Goal: Task Accomplishment & Management: Manage account settings

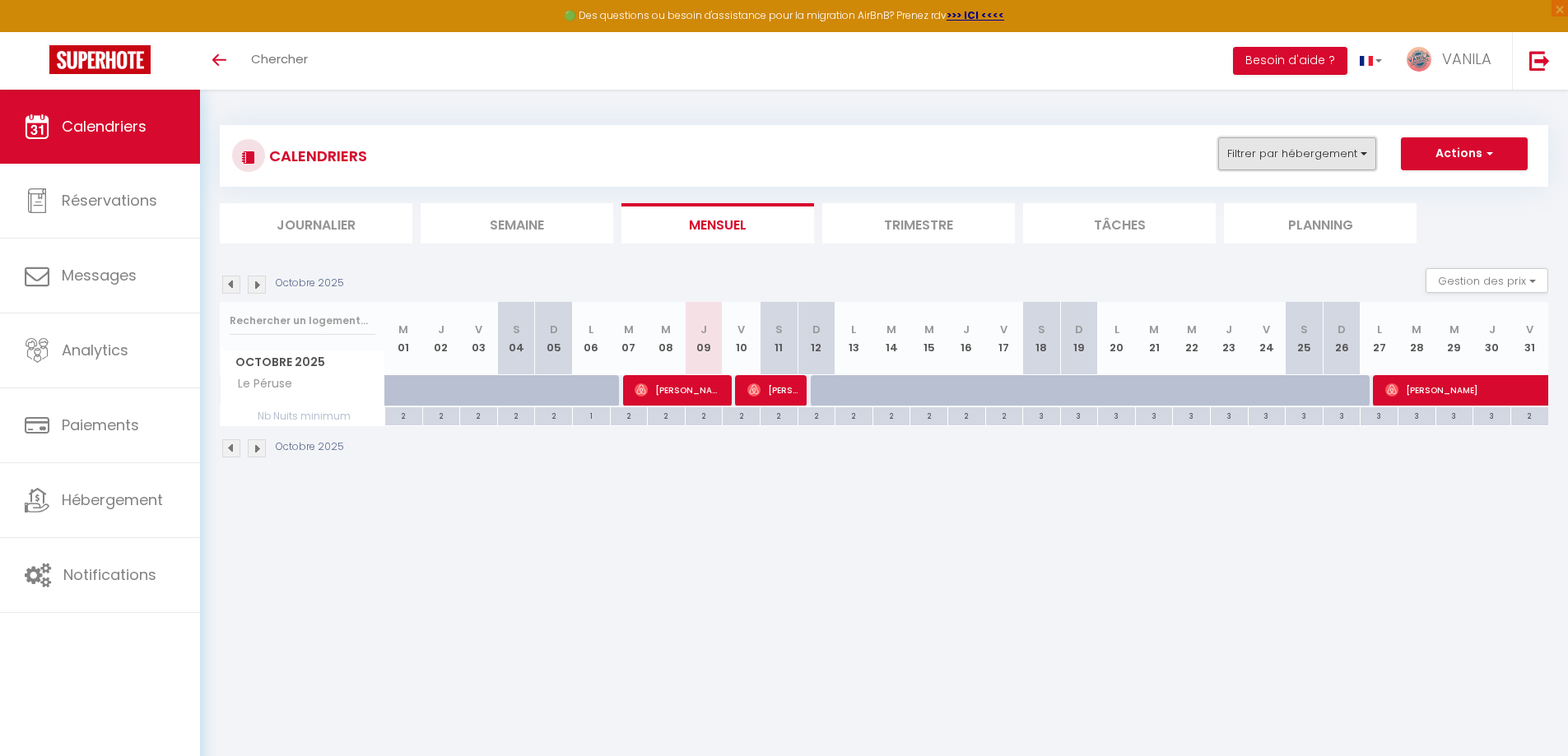
click at [1296, 155] on button "Filtrer par hébergement" at bounding box center [1297, 153] width 158 height 33
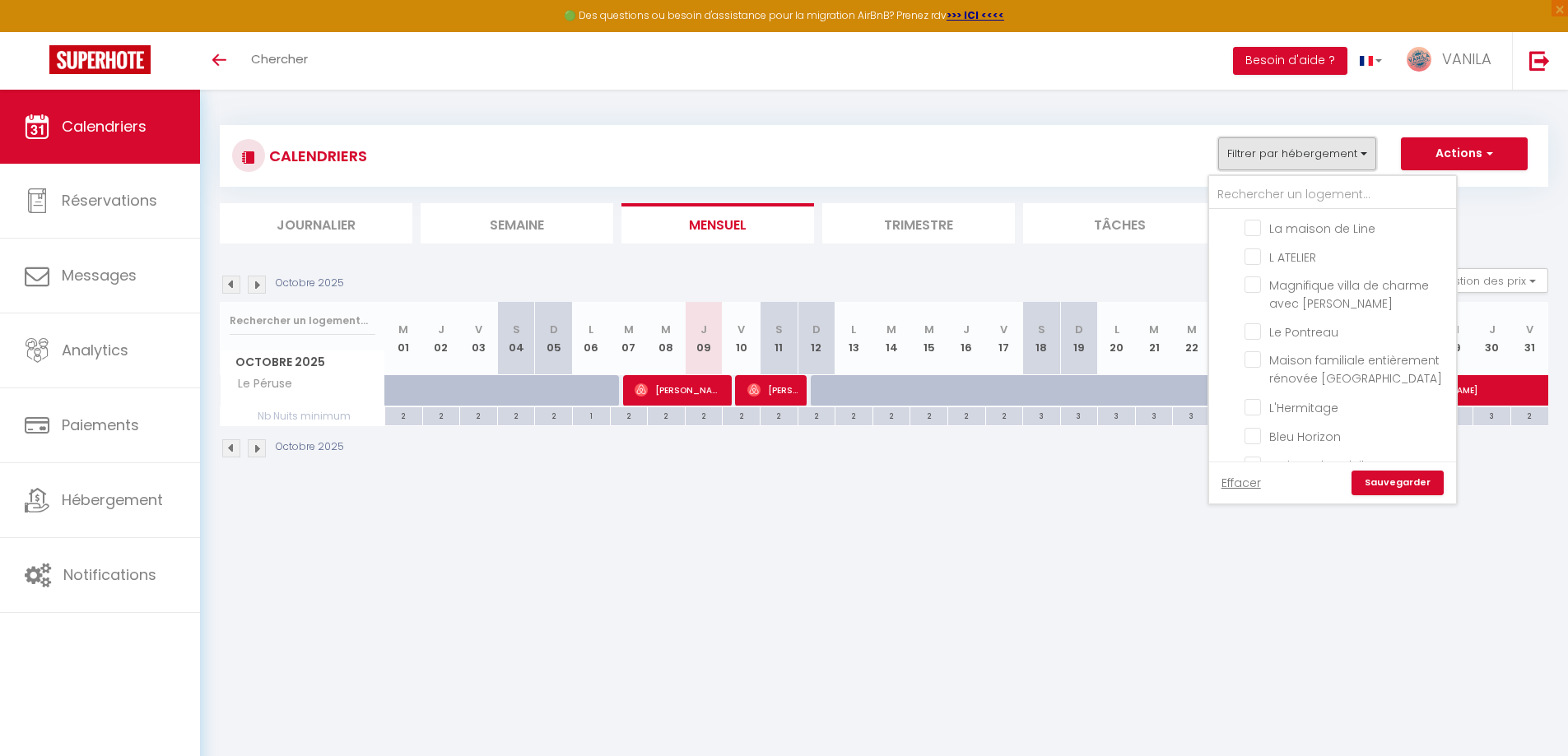
scroll to position [247, 0]
click at [1254, 224] on input "L ATELIER" at bounding box center [1348, 222] width 206 height 17
checkbox input "true"
checkbox input "false"
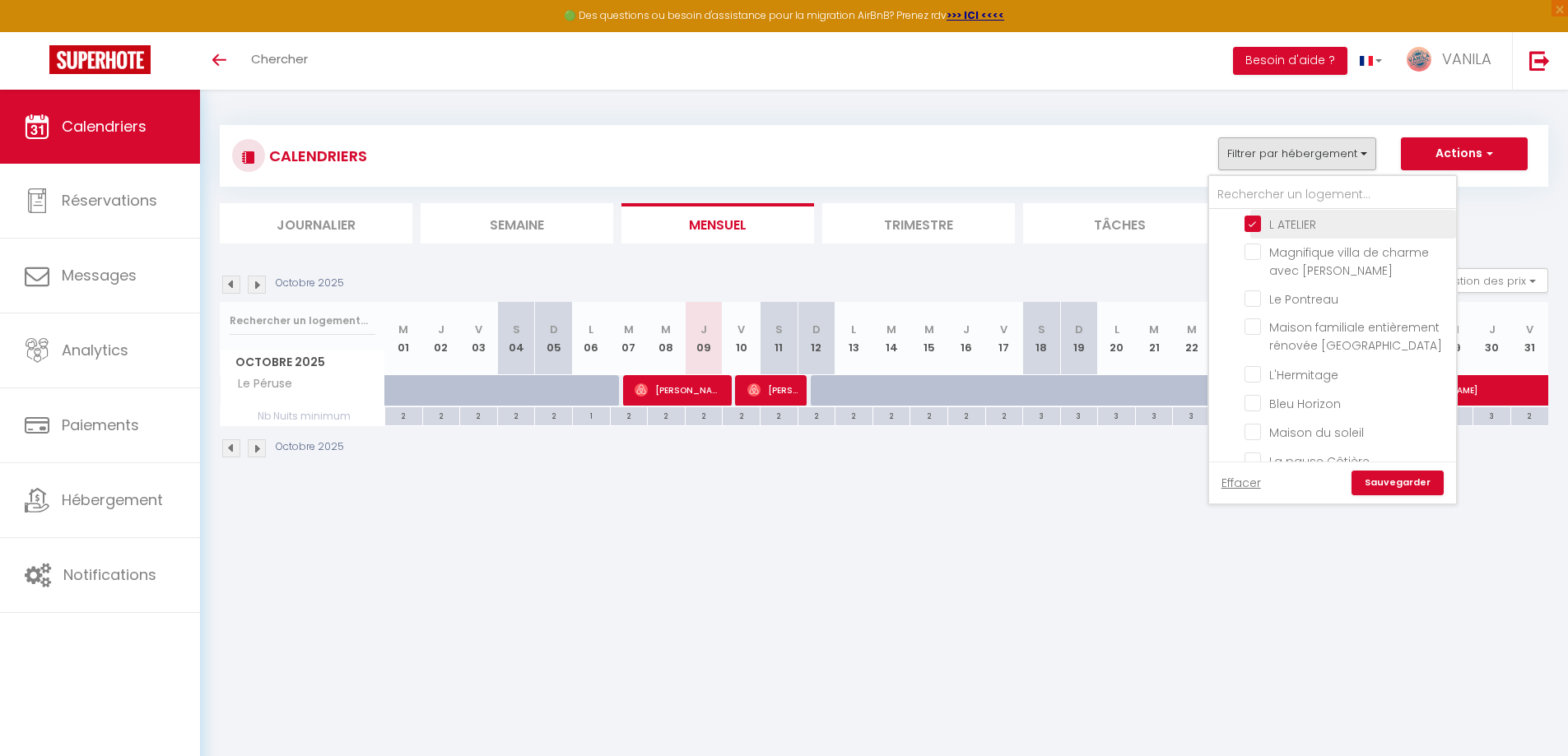
checkbox input "false"
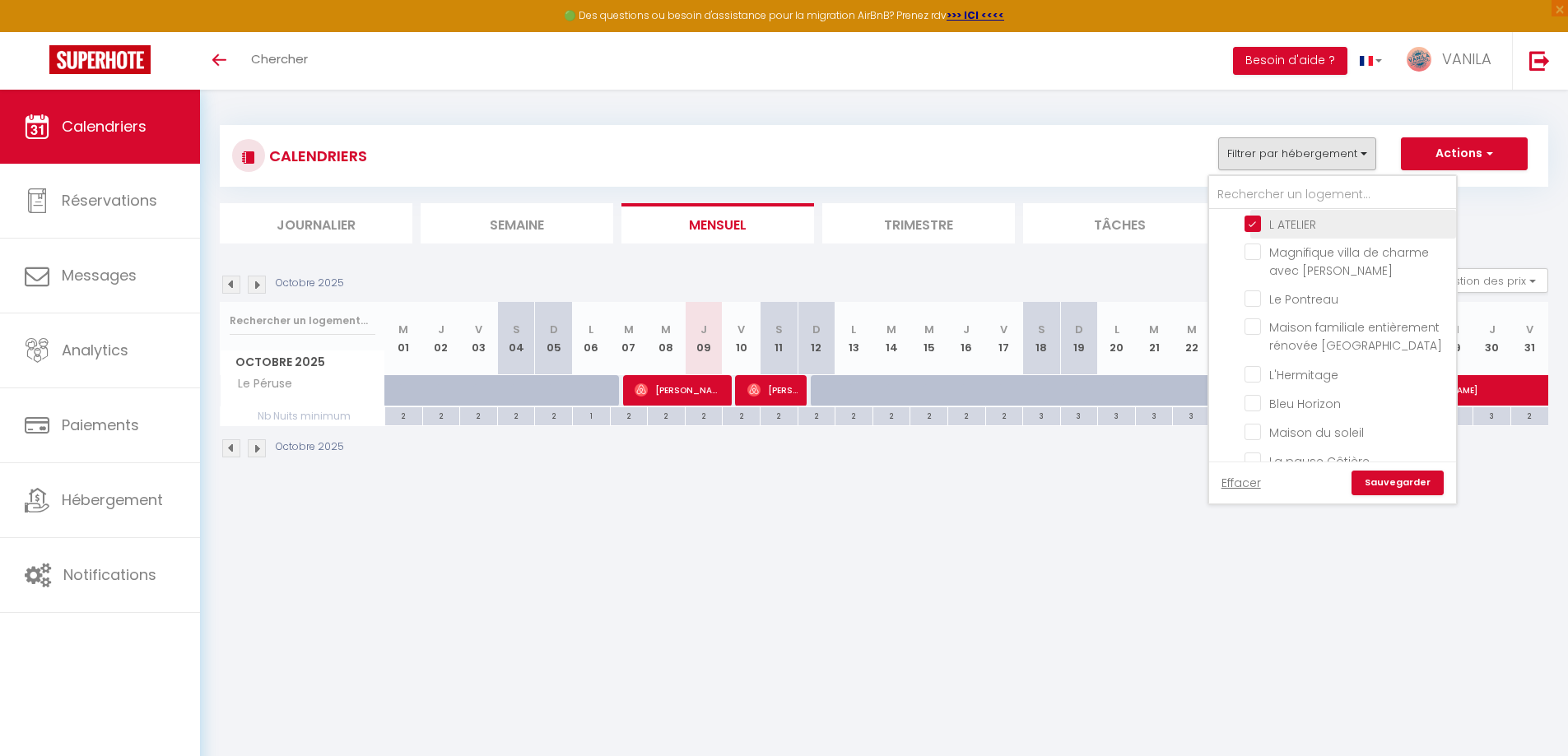
checkbox input "false"
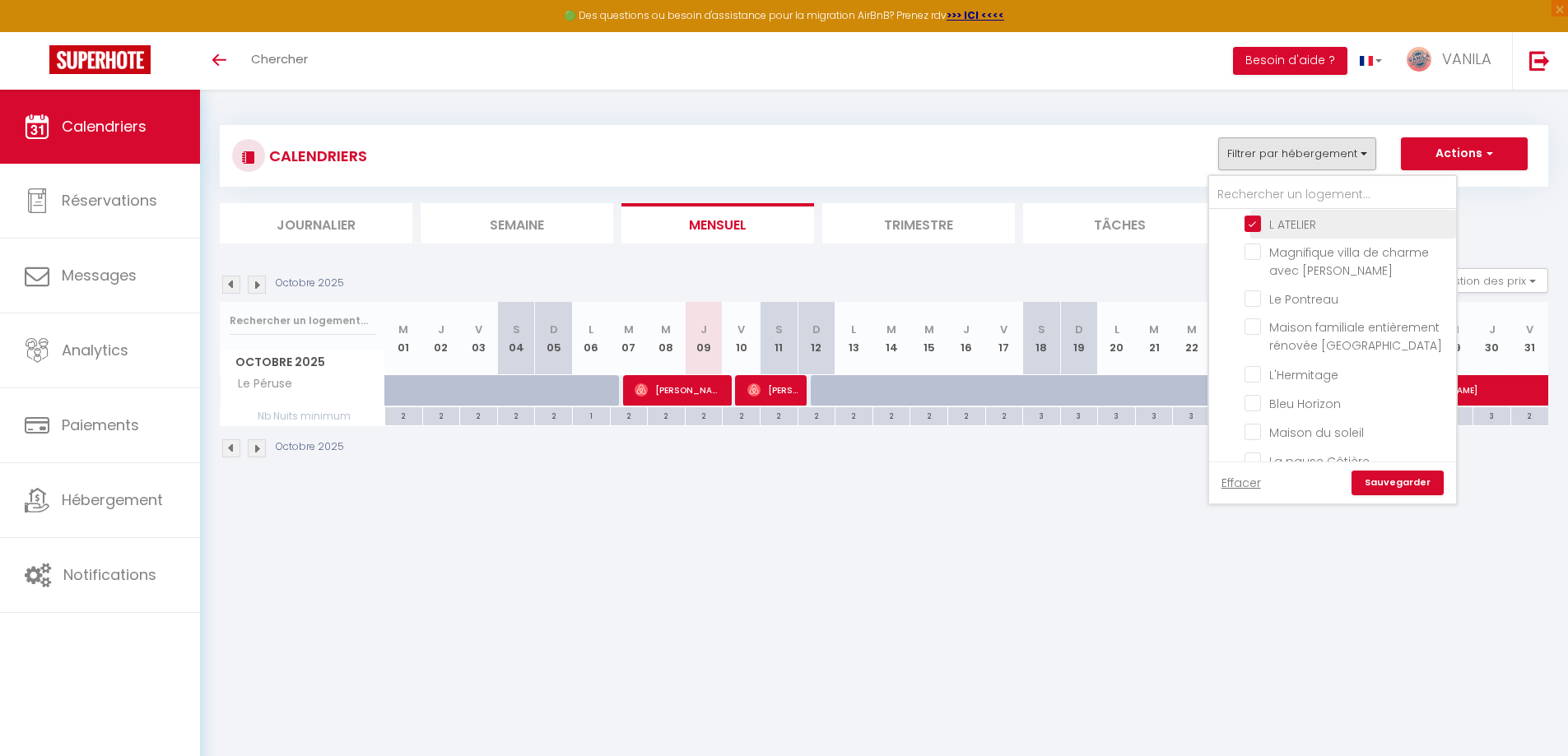
checkbox input "false"
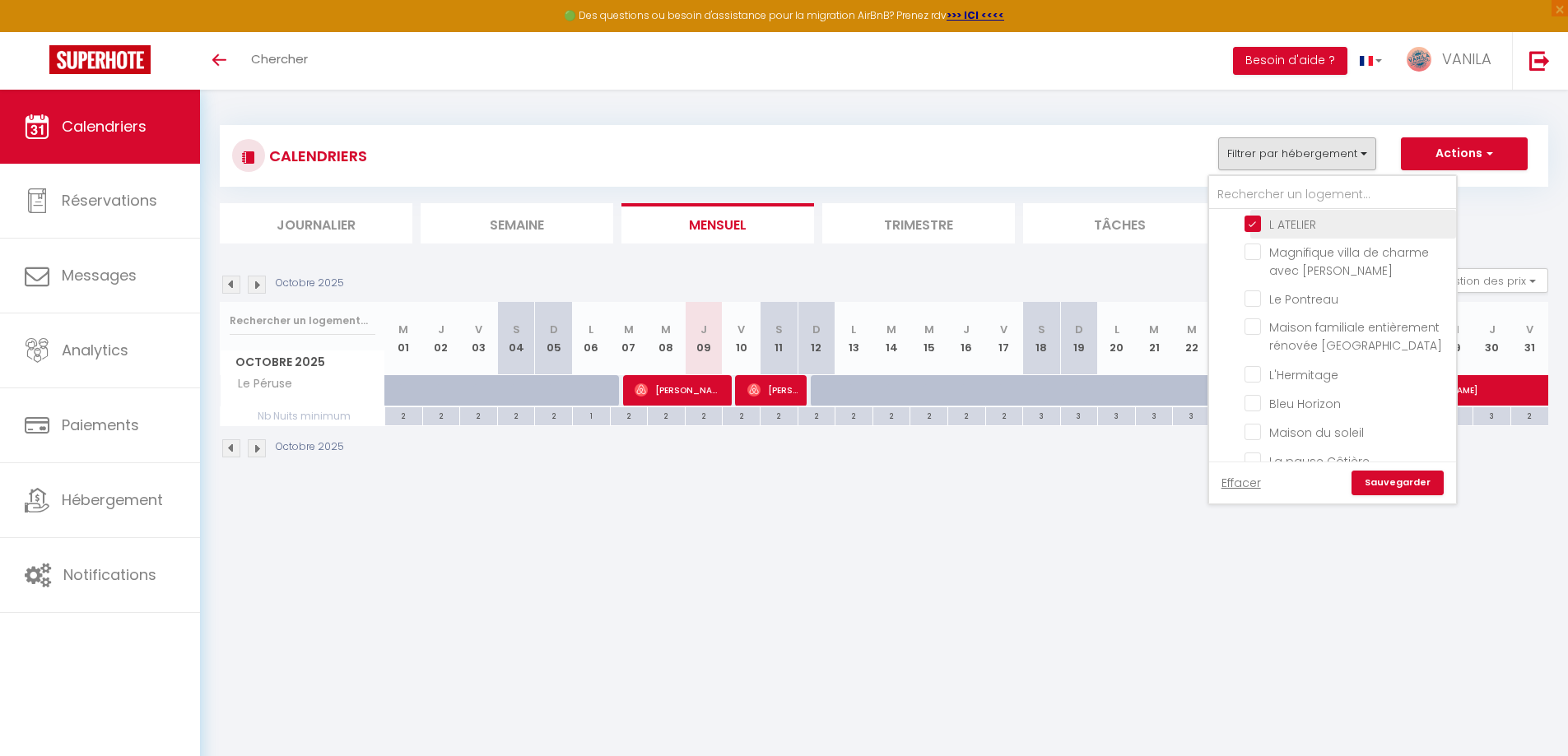
checkbox input "false"
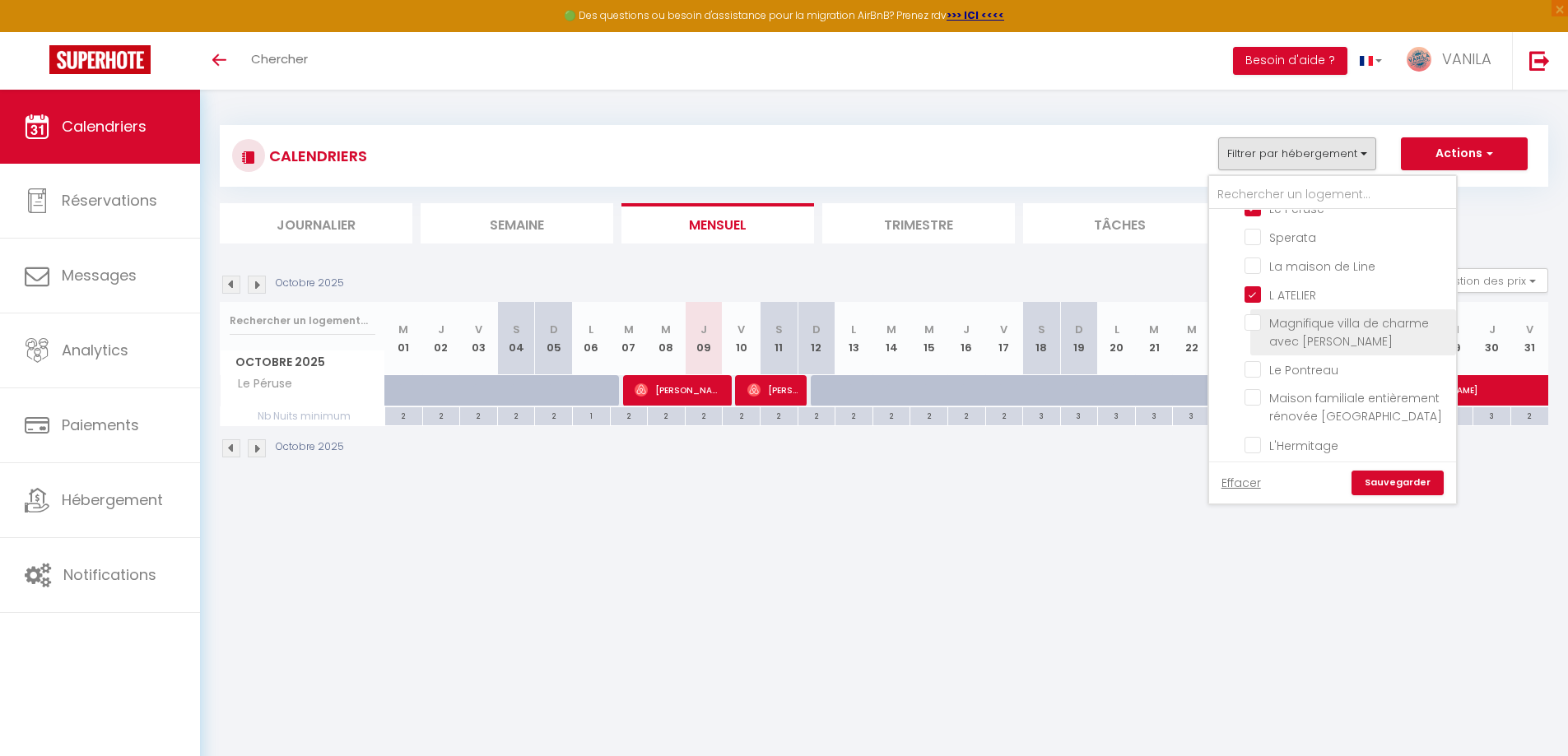
scroll to position [82, 0]
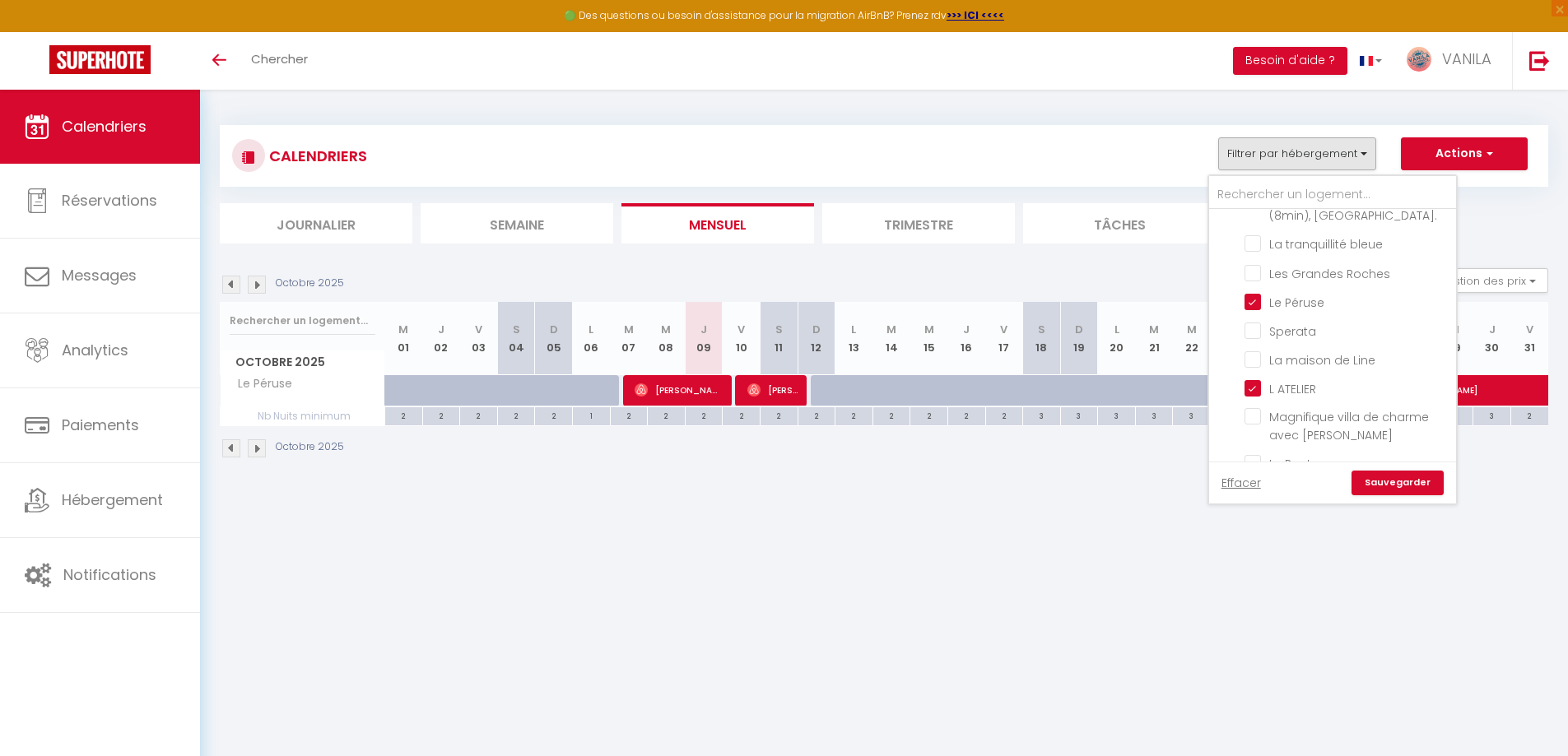
click at [1382, 477] on link "Sauvegarder" at bounding box center [1397, 482] width 92 height 25
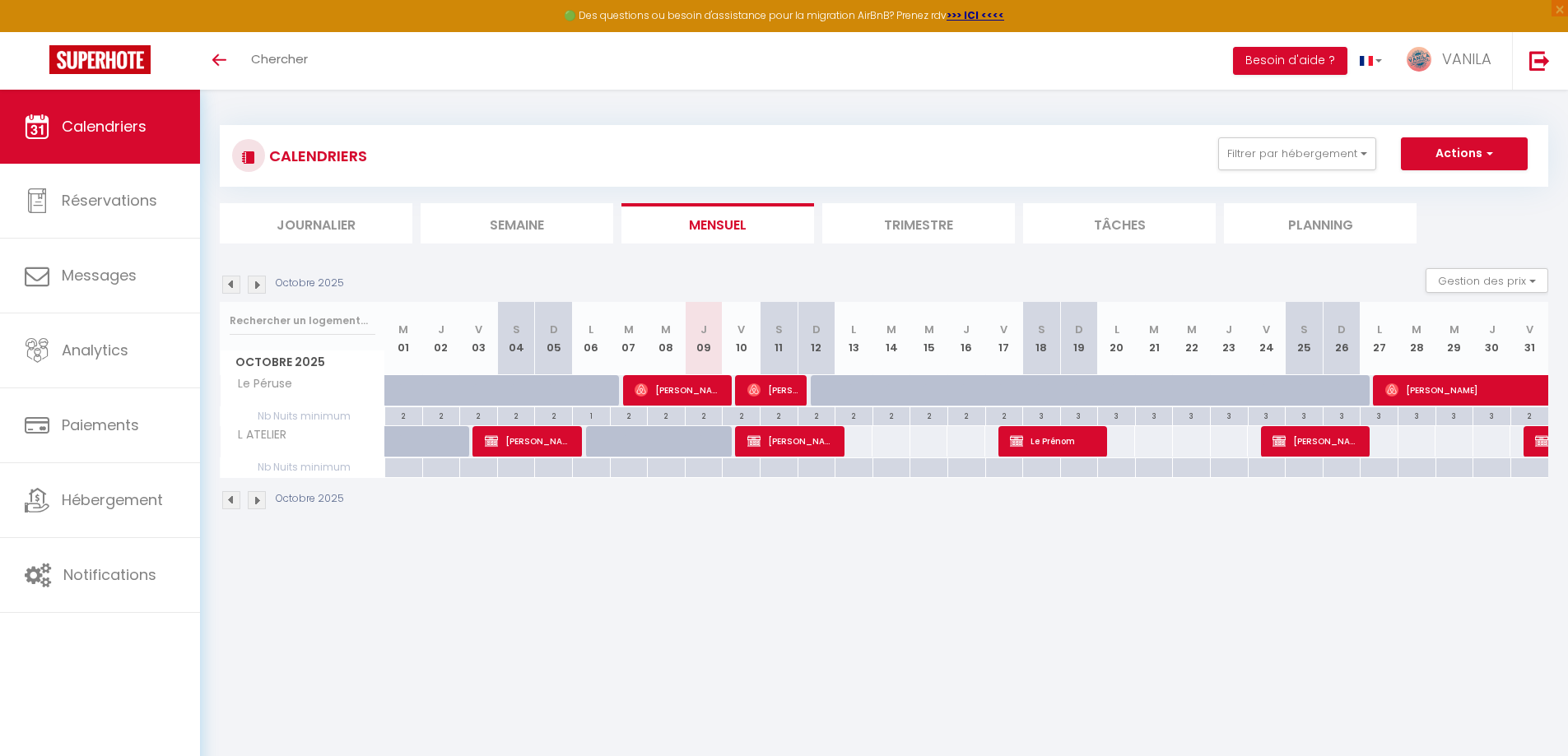
click at [258, 287] on img at bounding box center [257, 285] width 18 height 18
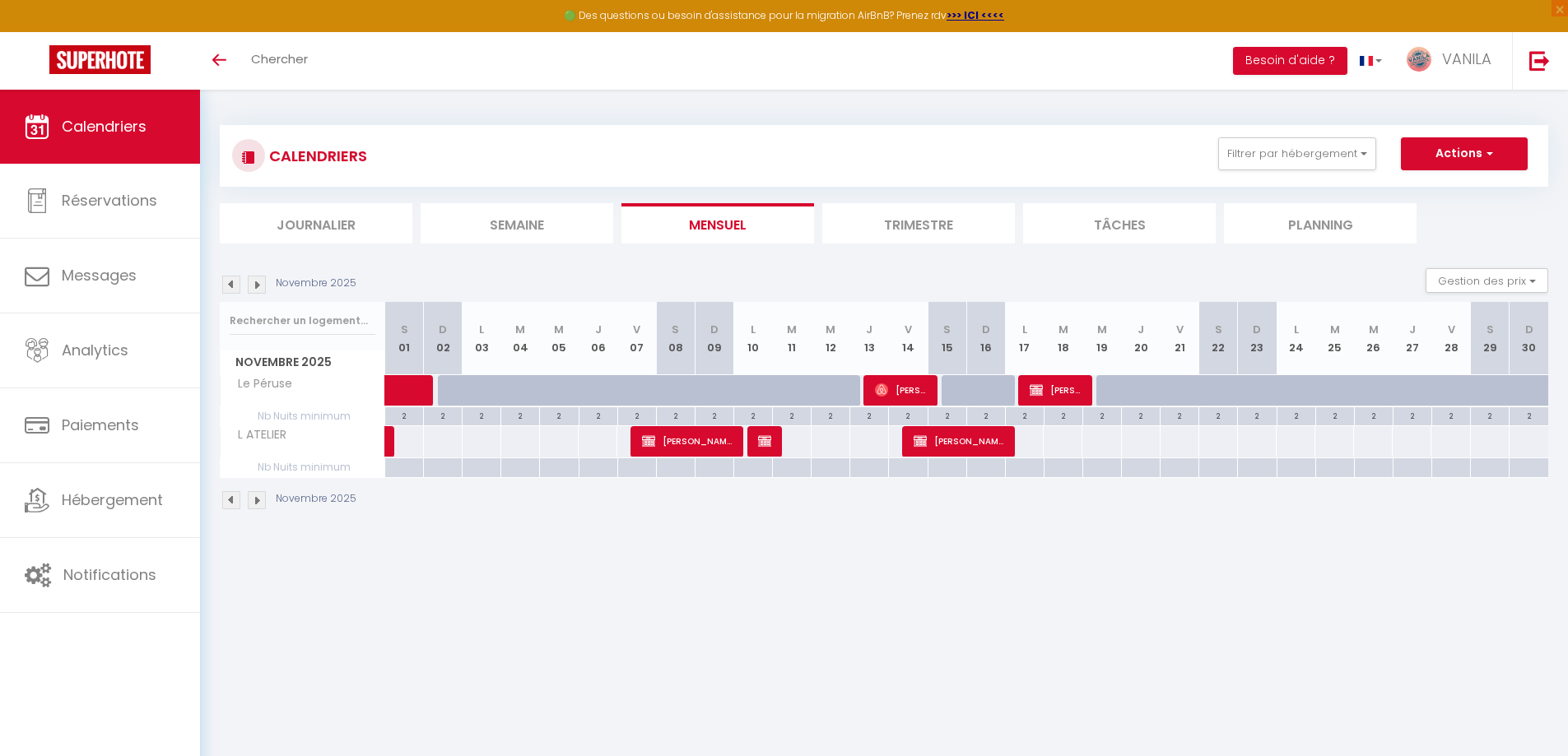
click at [258, 287] on img at bounding box center [257, 285] width 18 height 18
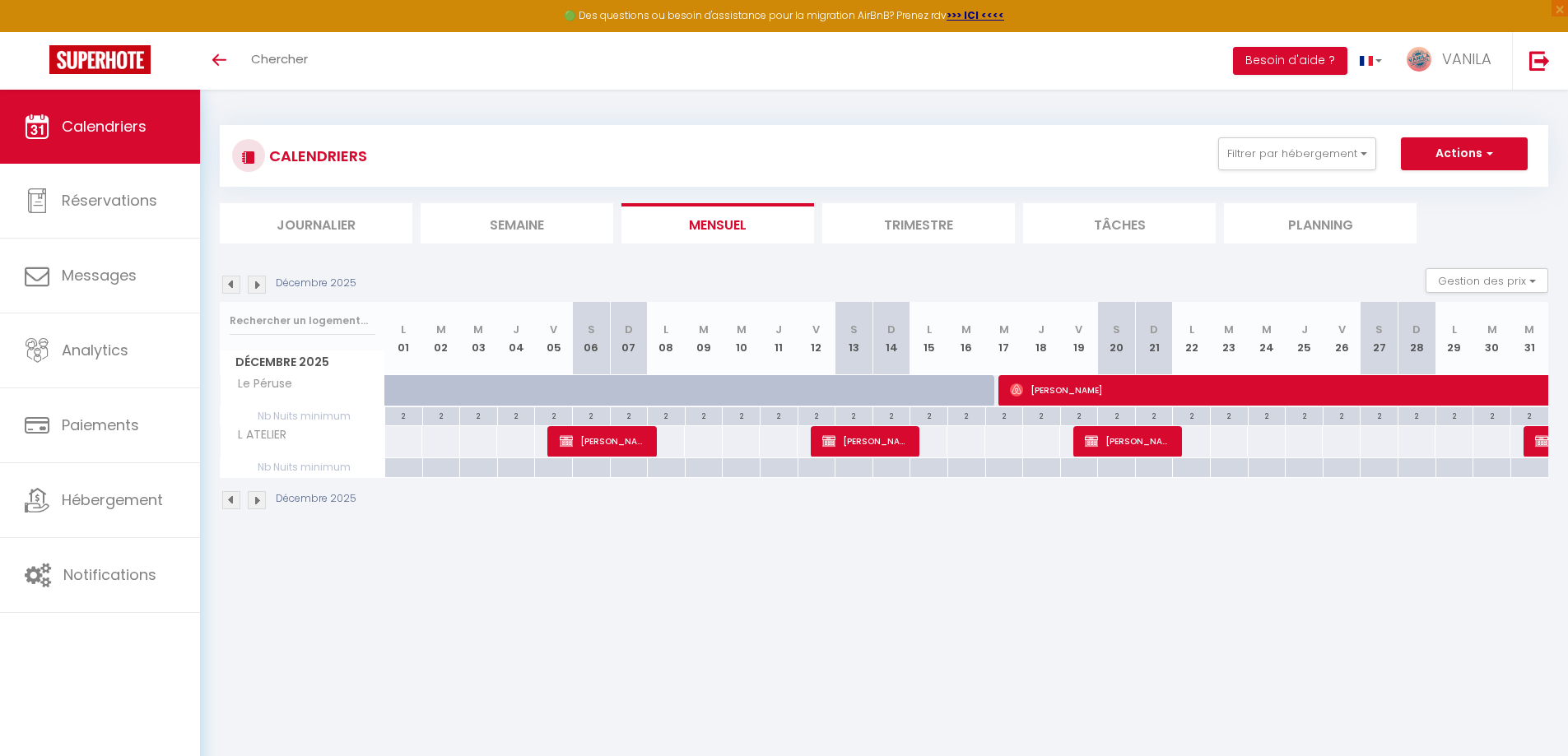
click at [238, 286] on img at bounding box center [231, 285] width 18 height 18
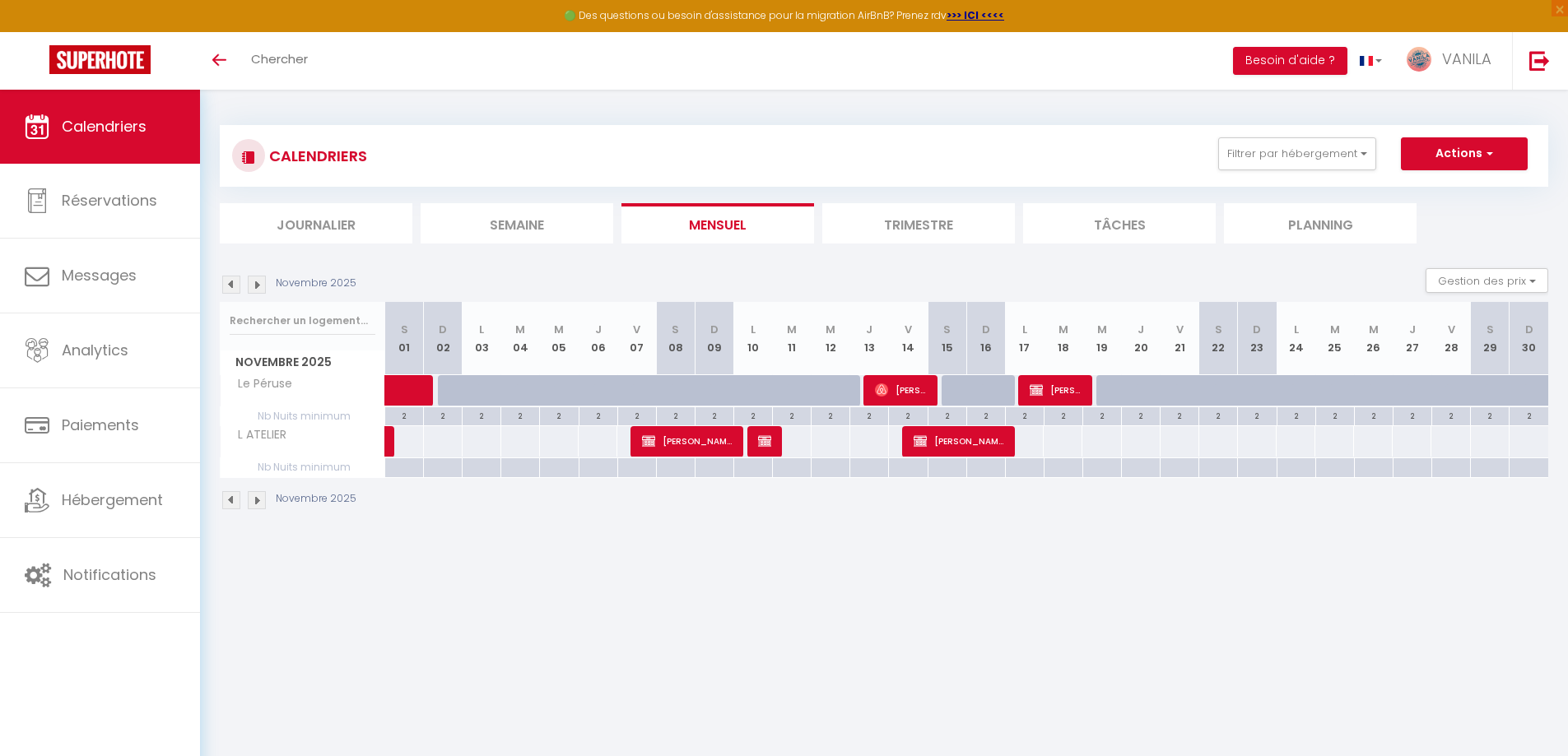
click at [238, 286] on img at bounding box center [231, 285] width 18 height 18
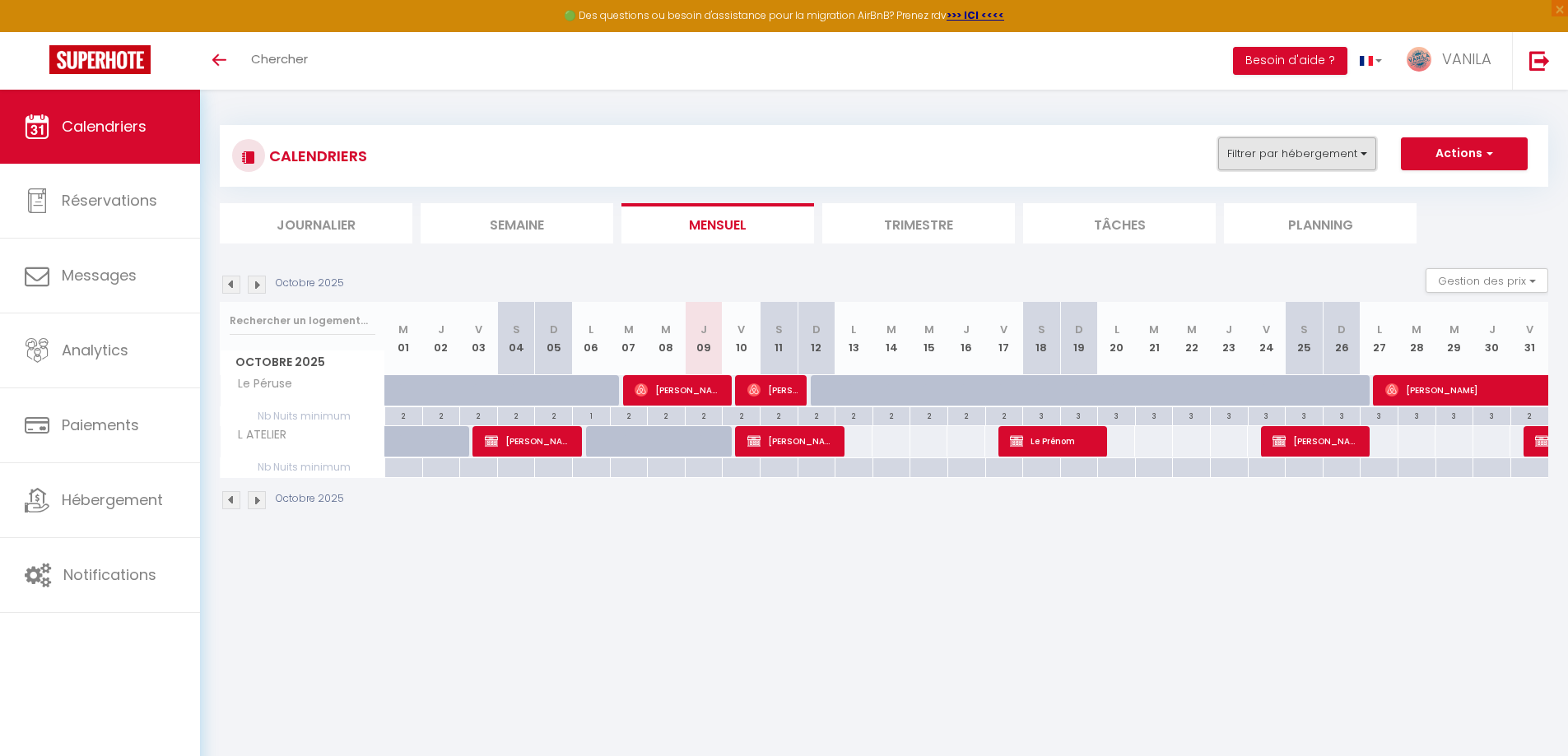
click at [1231, 168] on button "Filtrer par hébergement" at bounding box center [1297, 153] width 158 height 33
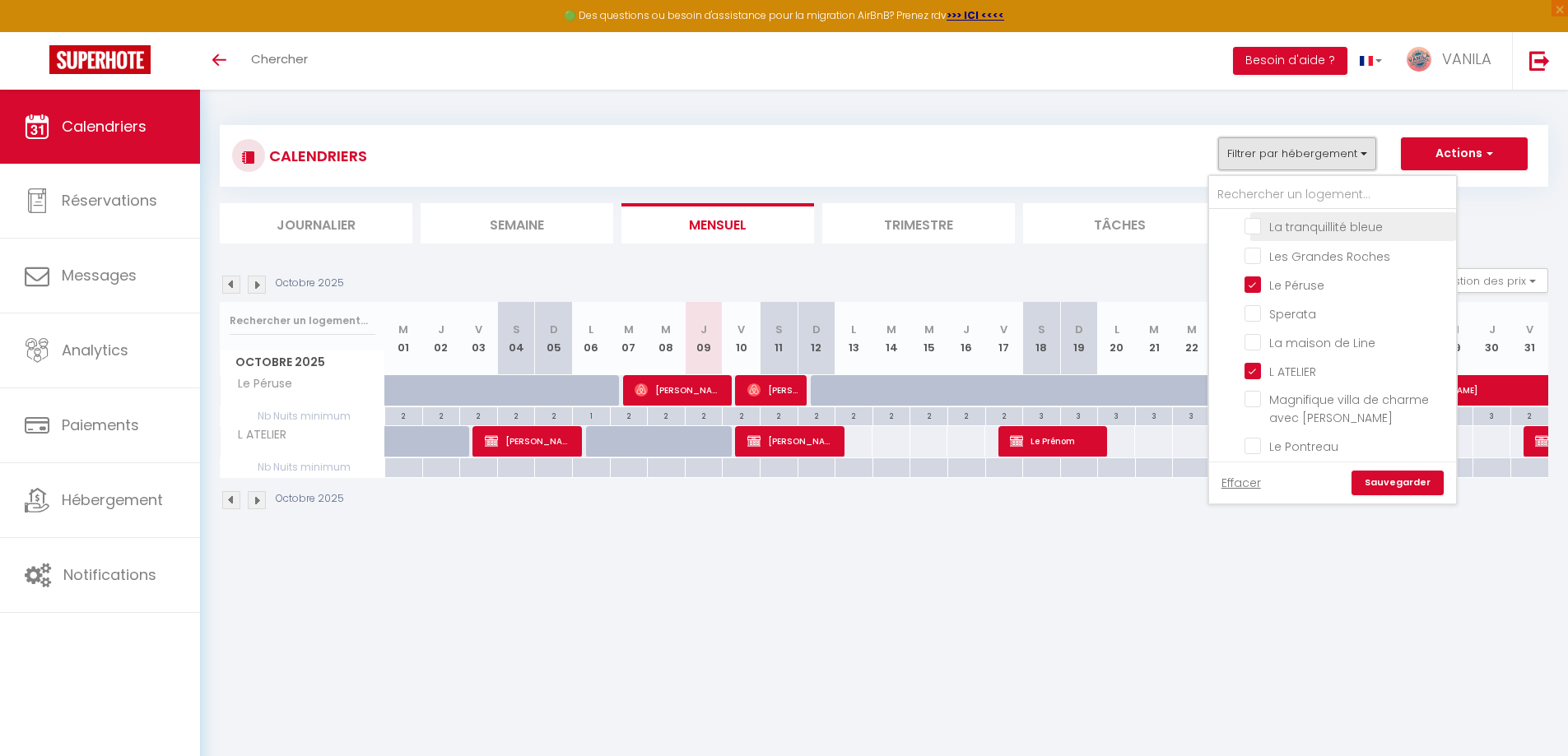
scroll to position [165, 0]
click at [1255, 219] on input "Le Péruse" at bounding box center [1348, 218] width 206 height 17
checkbox input "false"
click at [1392, 481] on link "Sauvegarder" at bounding box center [1397, 482] width 92 height 25
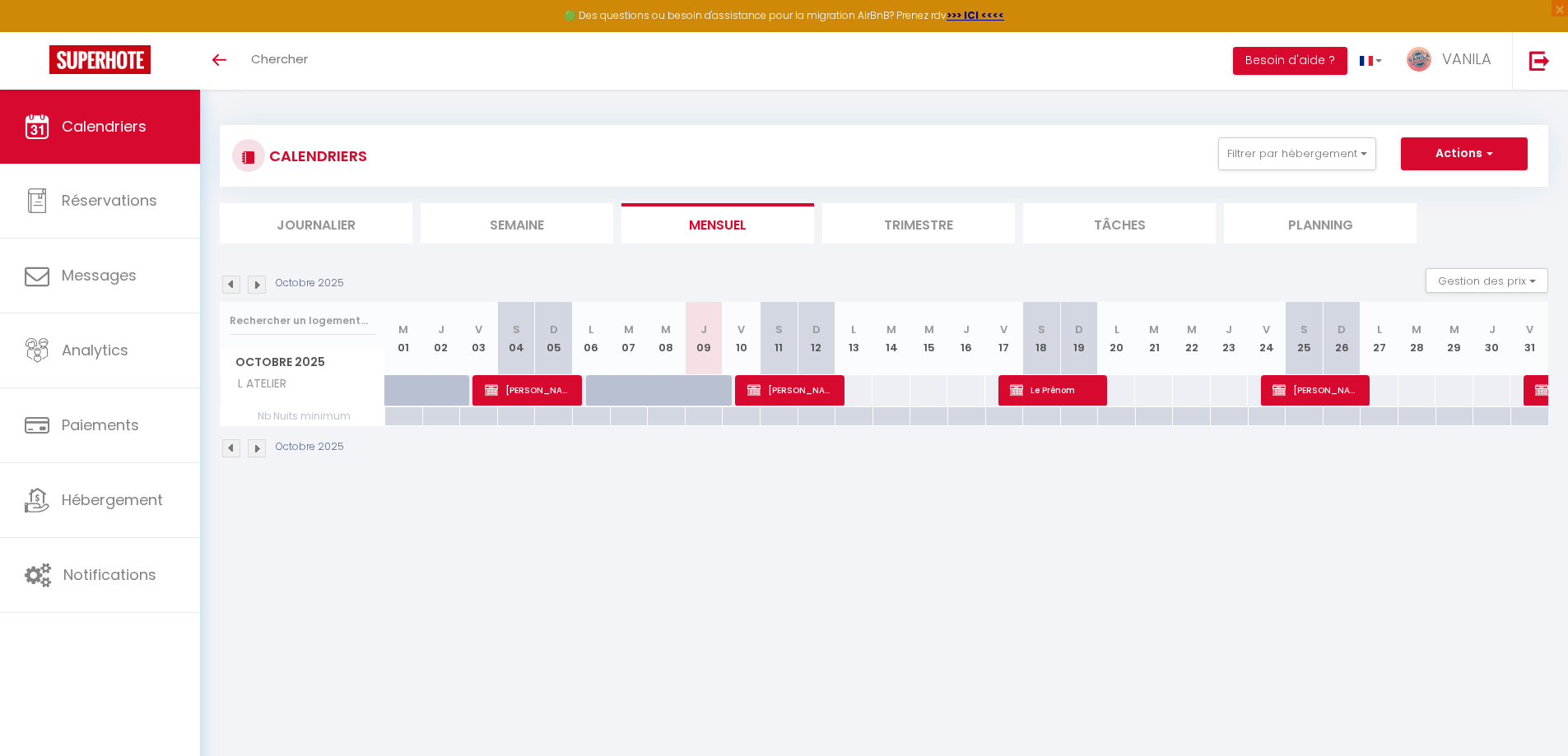
click at [263, 283] on img at bounding box center [257, 285] width 18 height 18
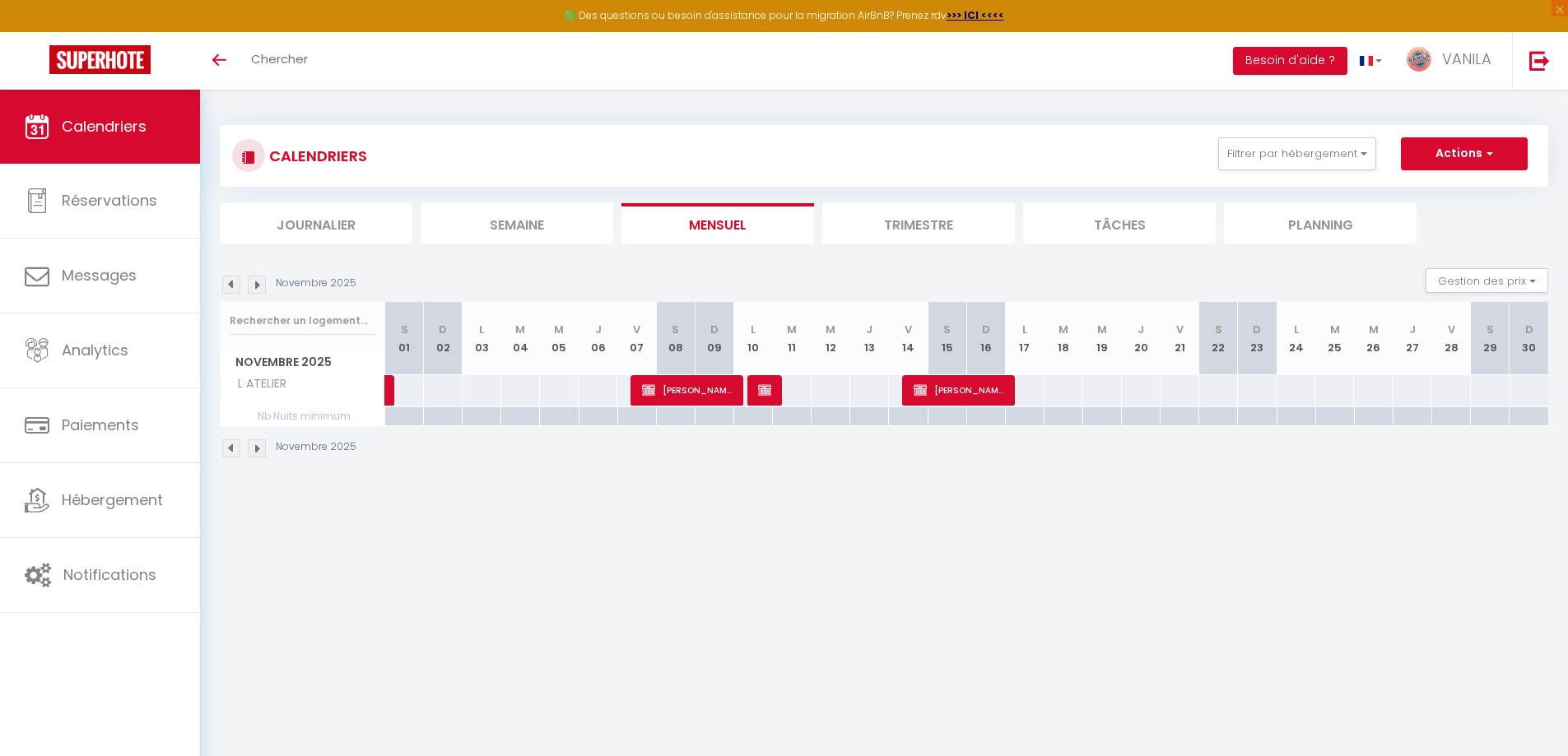
click at [260, 285] on img at bounding box center [257, 285] width 18 height 18
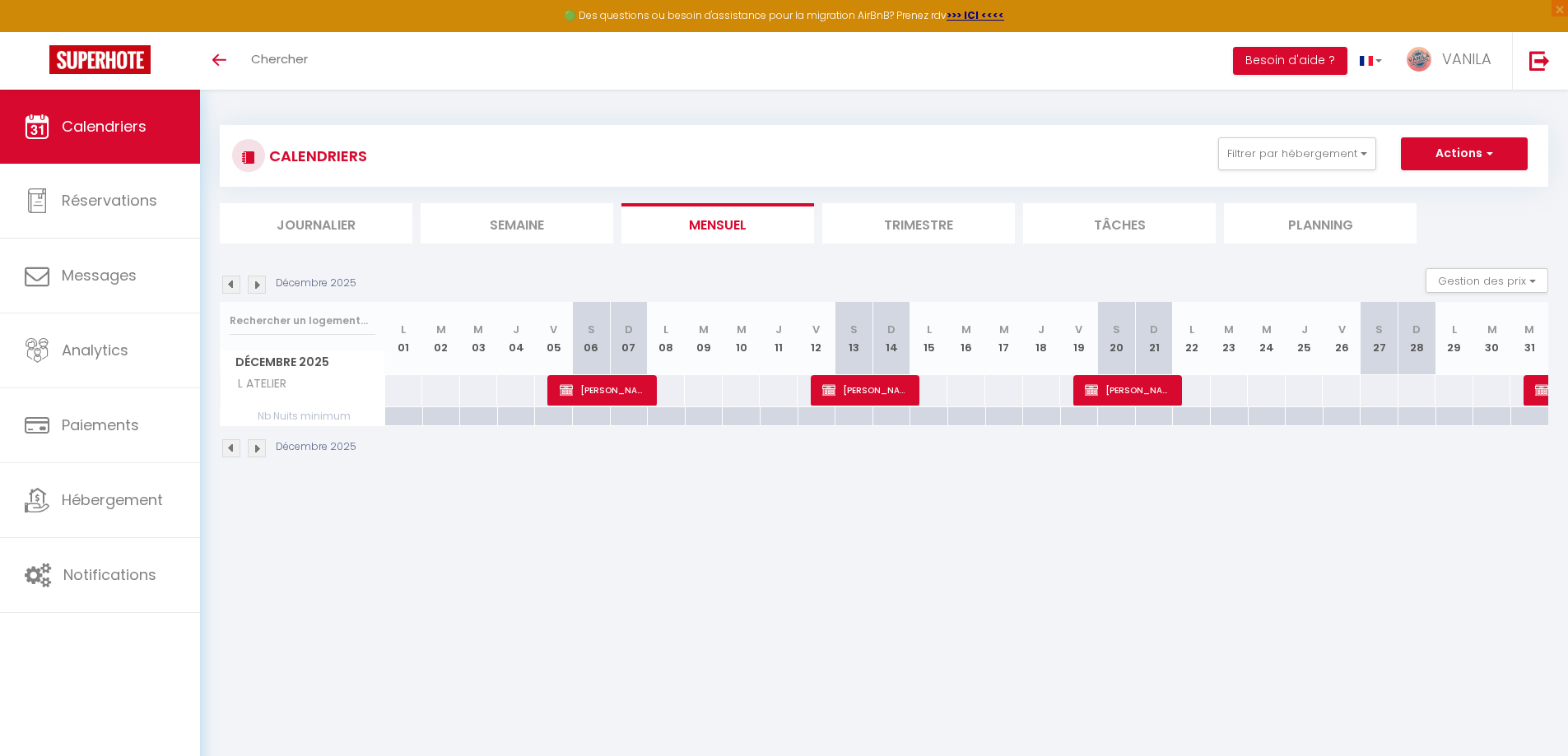
click at [260, 285] on img at bounding box center [257, 285] width 18 height 18
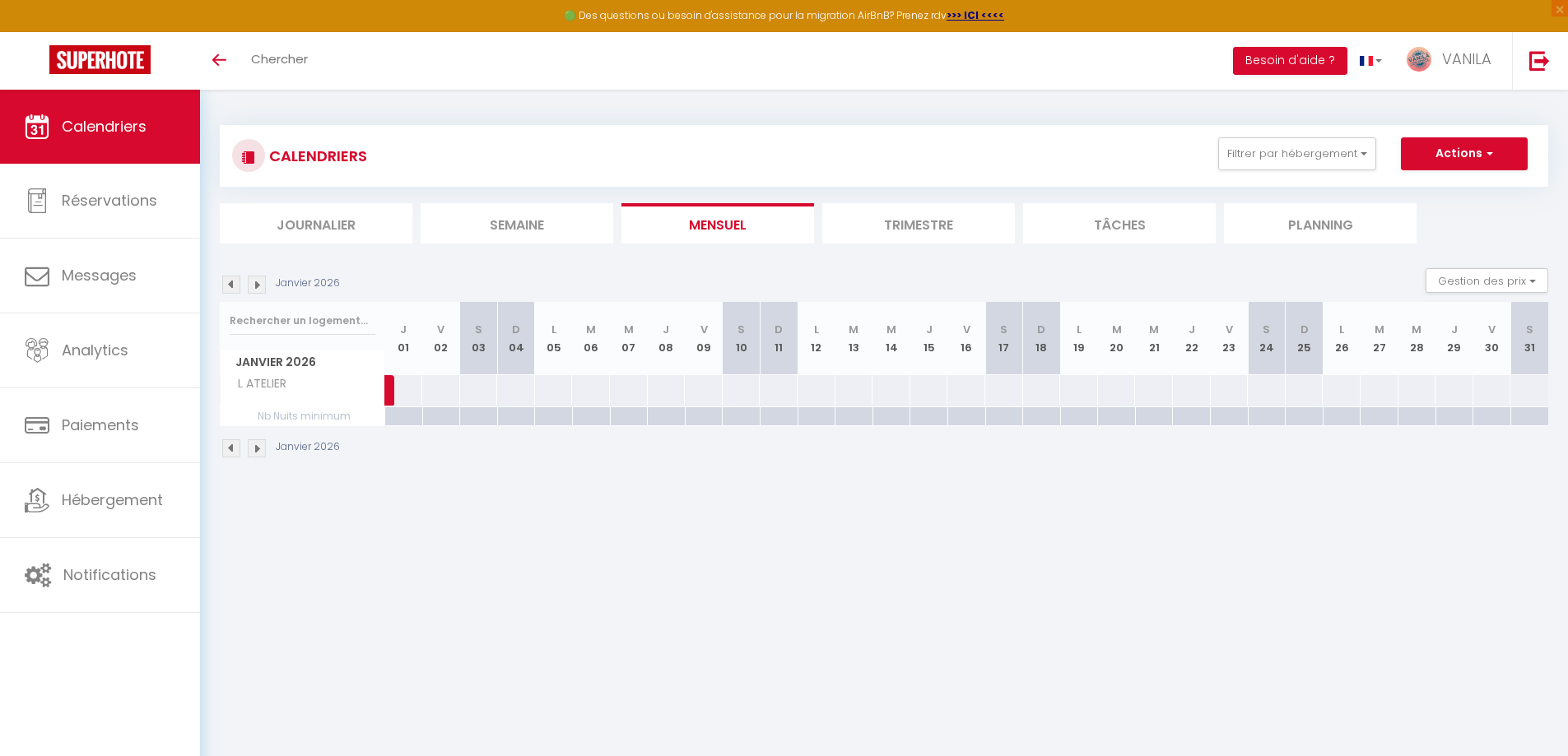
click at [259, 285] on img at bounding box center [257, 285] width 18 height 18
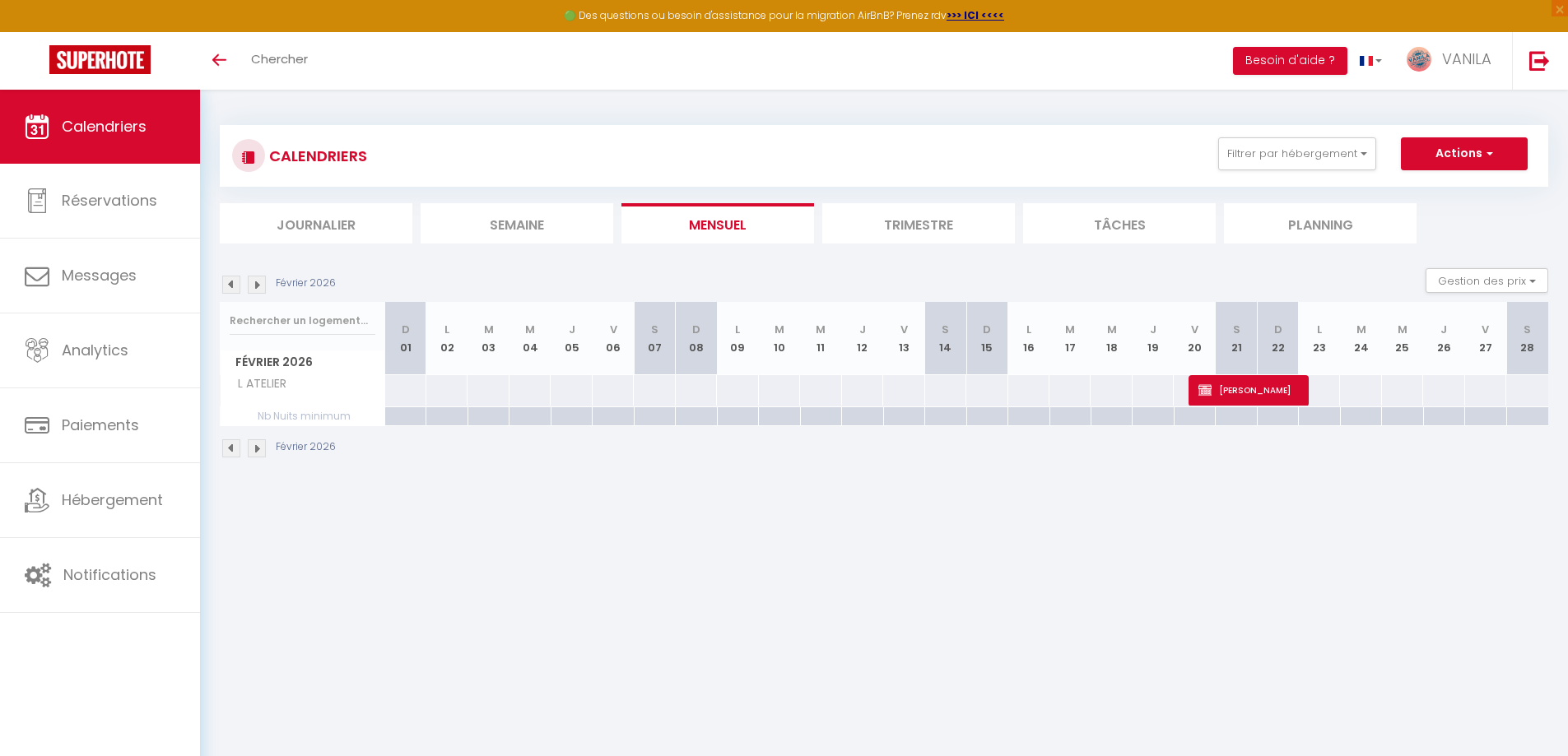
click at [259, 285] on img at bounding box center [257, 285] width 18 height 18
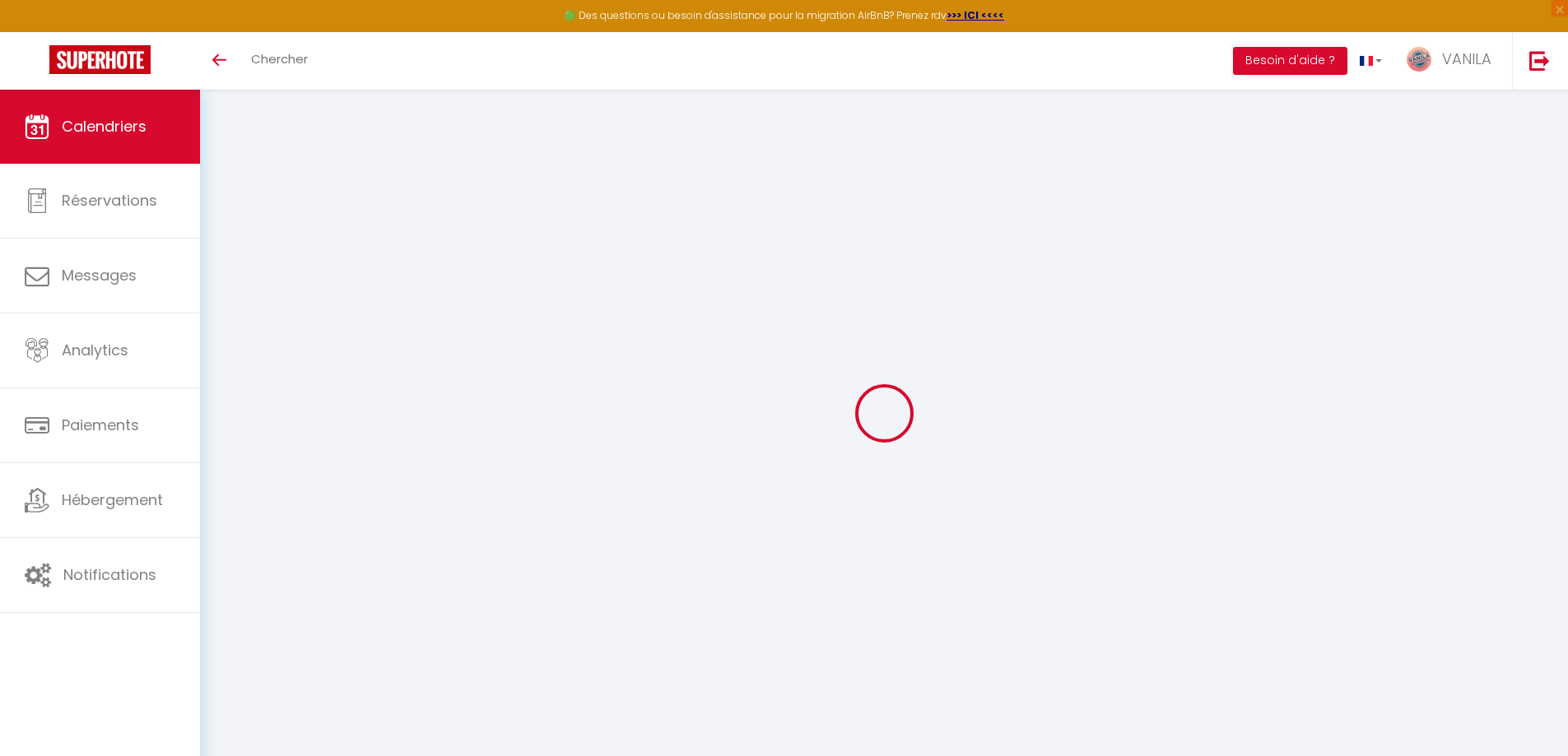
click at [259, 285] on div at bounding box center [884, 413] width 1329 height 608
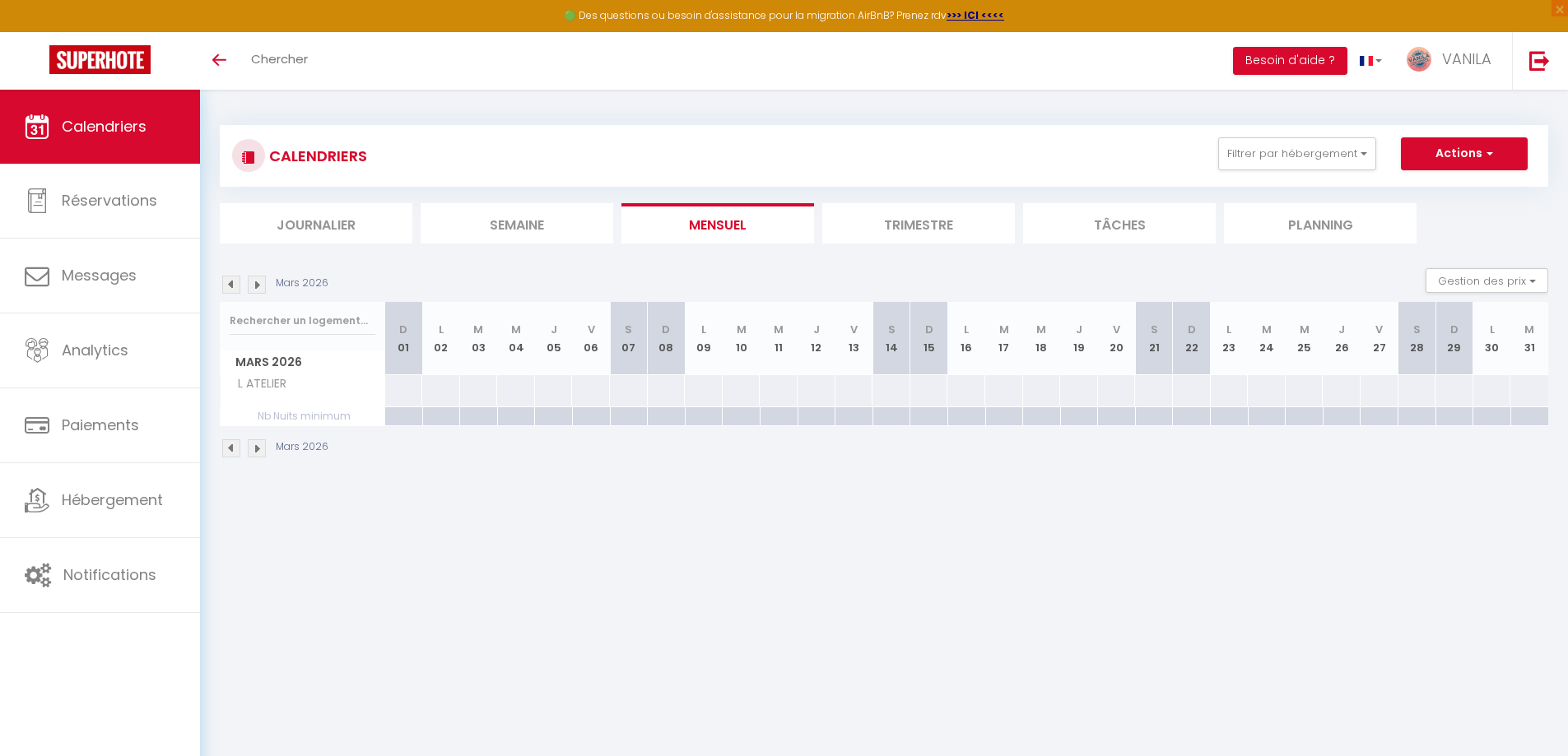
click at [258, 285] on img at bounding box center [257, 285] width 18 height 18
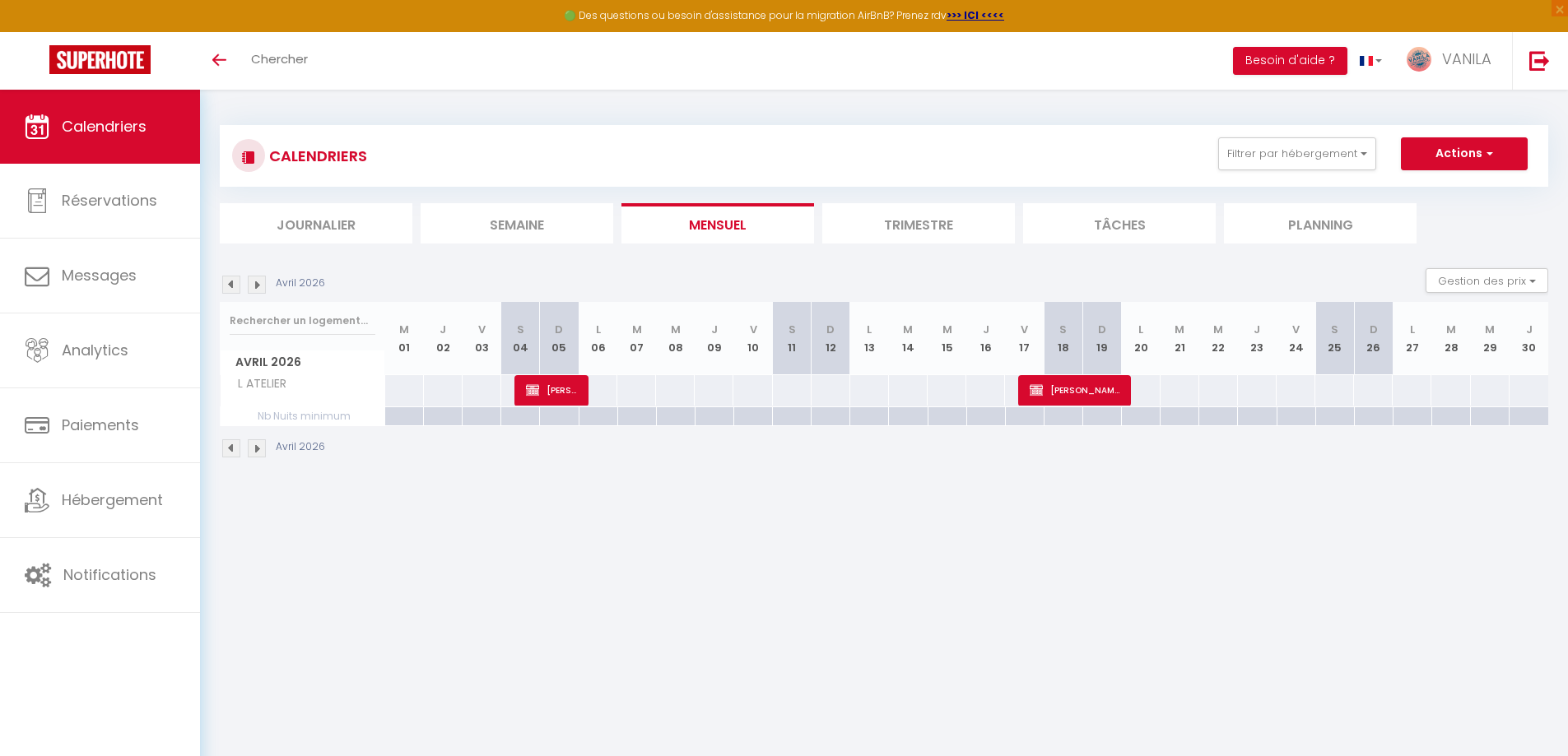
click at [258, 285] on img at bounding box center [257, 285] width 18 height 18
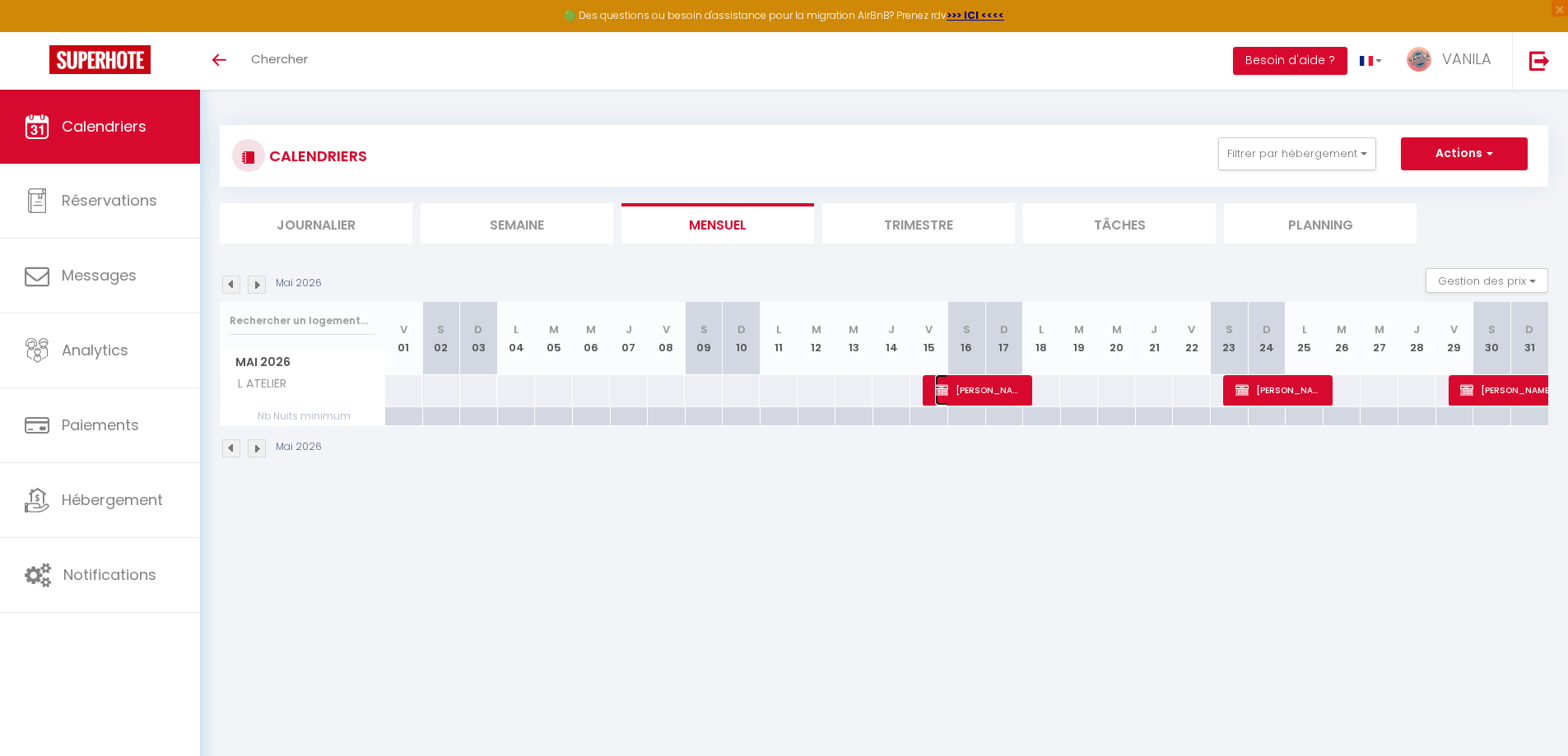
click at [965, 387] on span "[PERSON_NAME]" at bounding box center [979, 390] width 88 height 32
select select "OK"
select select "0"
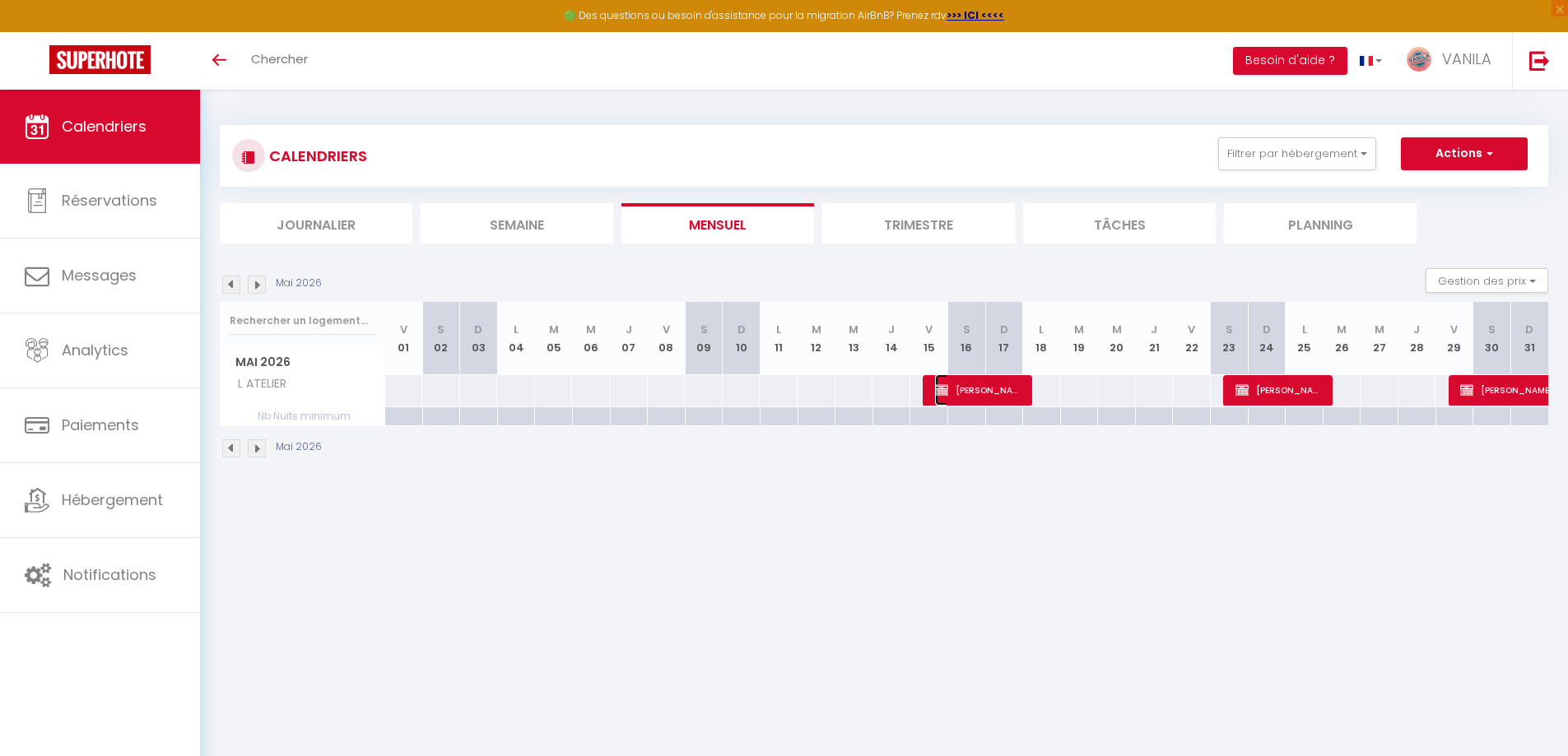
select select "1"
select select
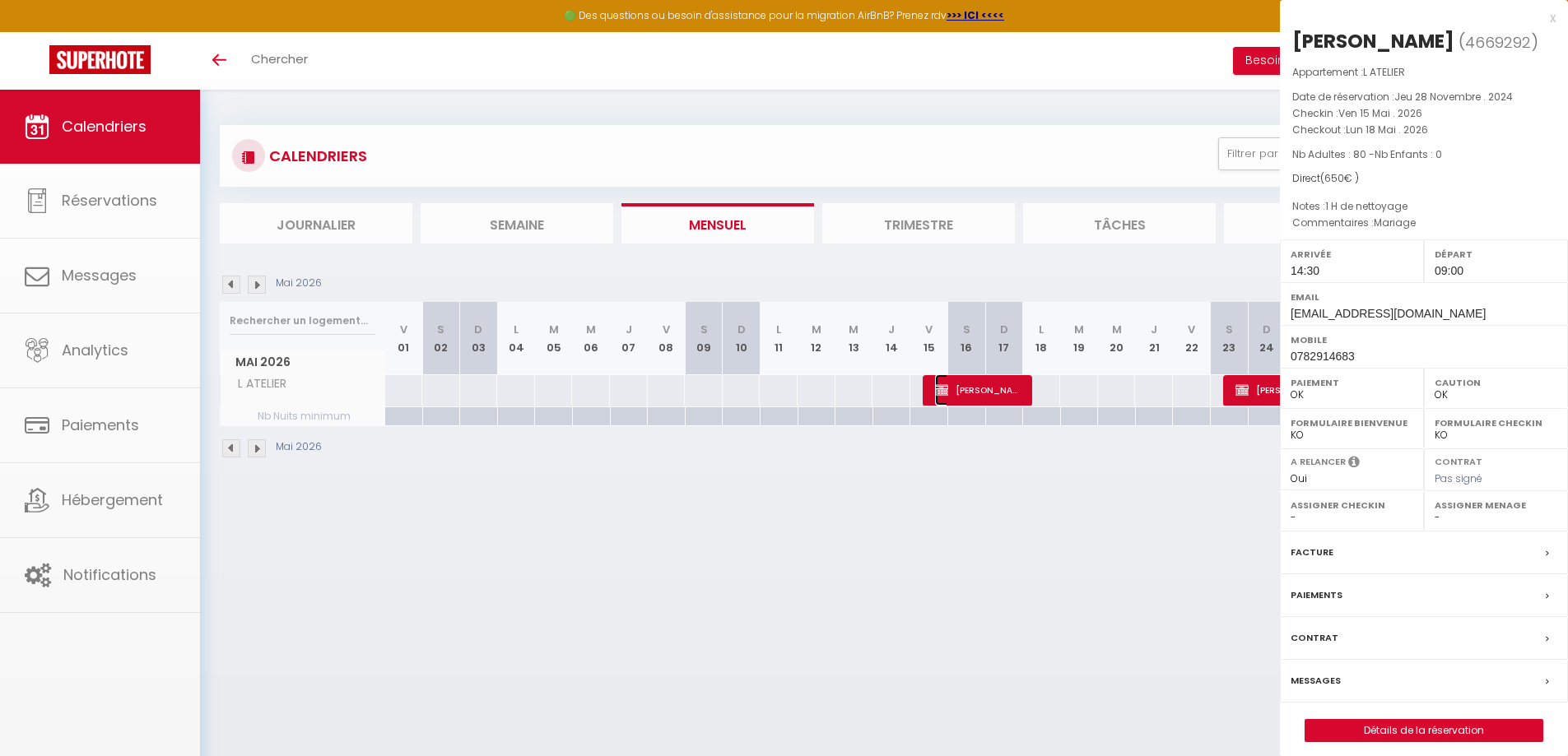
select select "13718"
select select "22280"
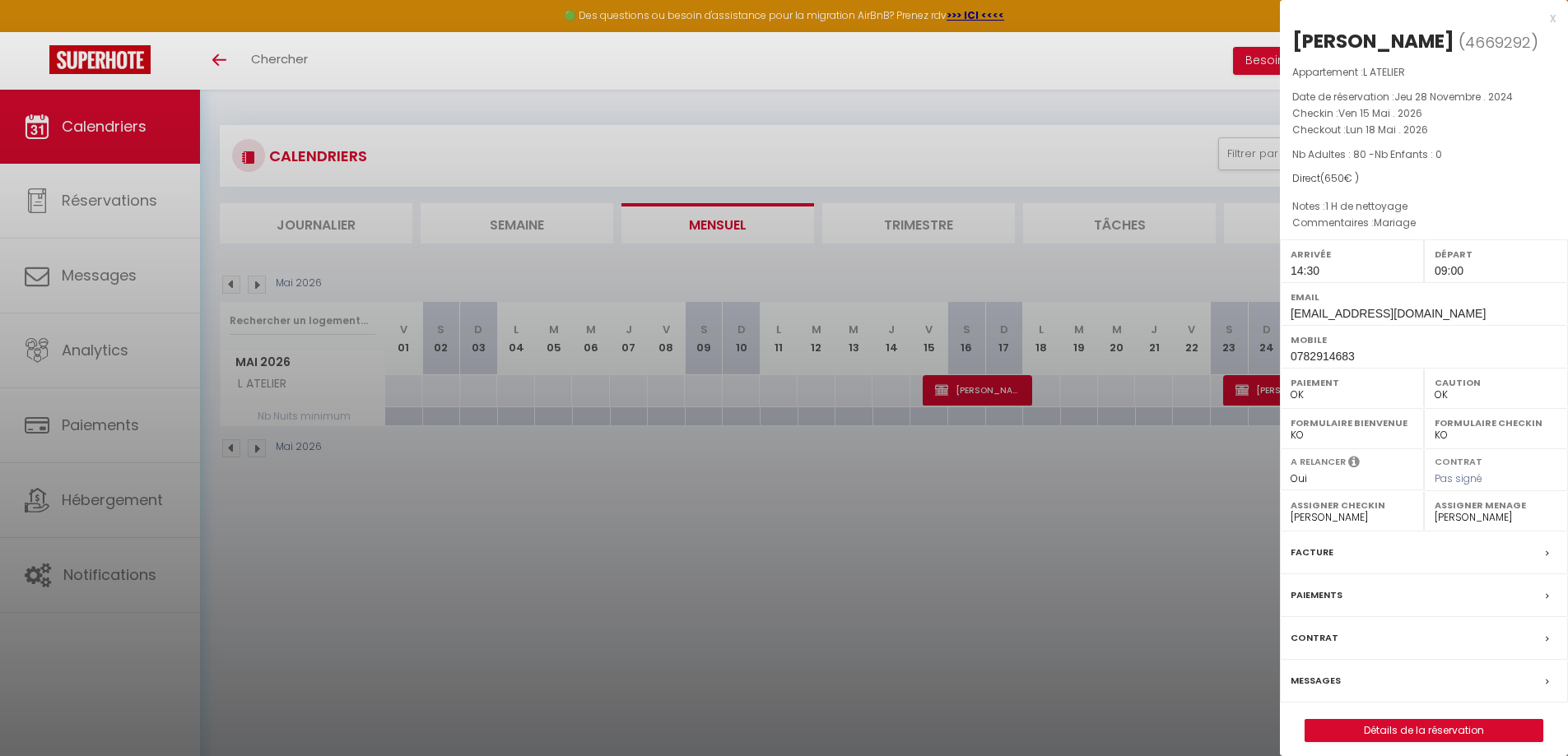
click at [957, 509] on div at bounding box center [784, 378] width 1568 height 756
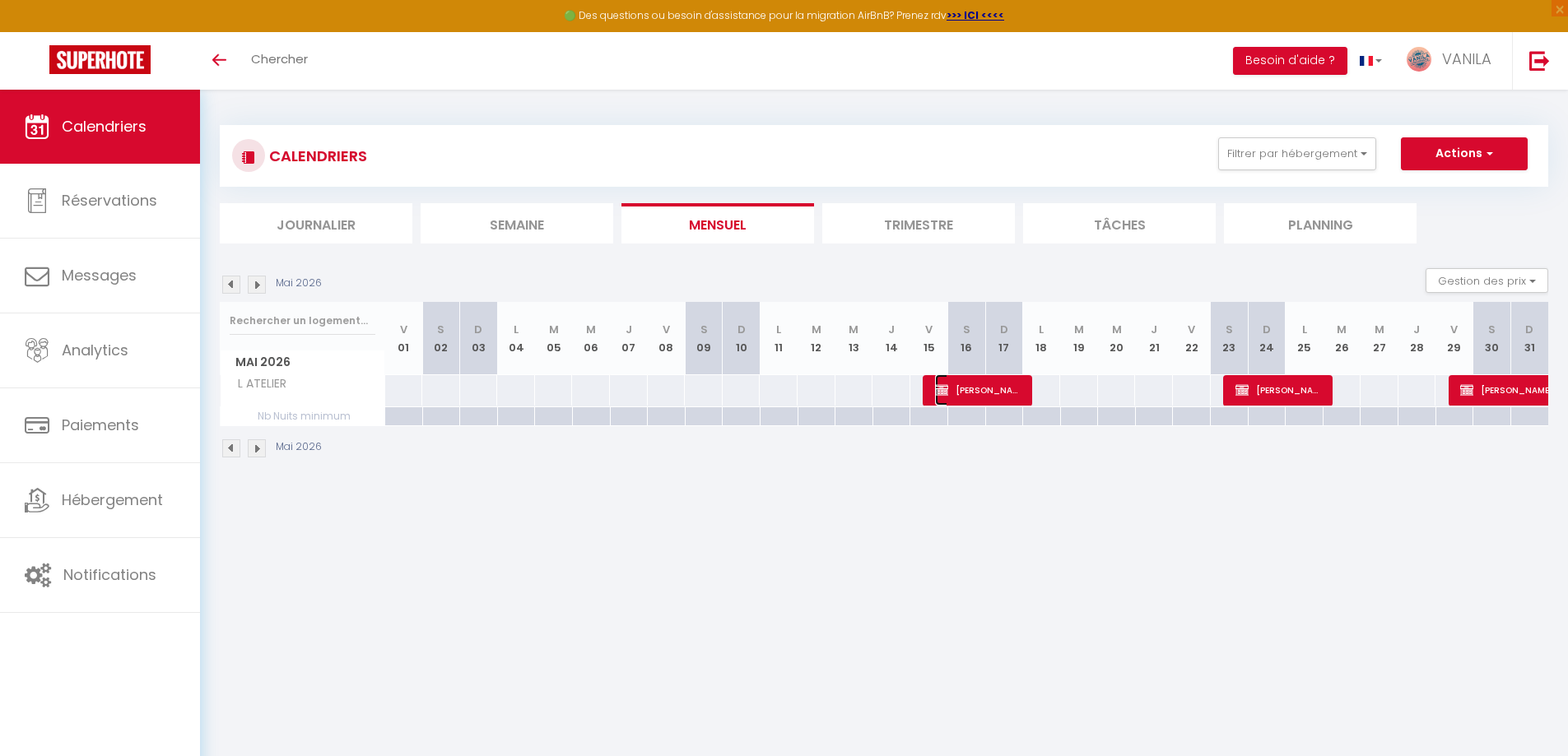
click at [1022, 380] on span "[PERSON_NAME]" at bounding box center [979, 390] width 88 height 32
click at [0, 0] on div at bounding box center [0, 0] width 0 height 0
click at [1015, 386] on span "[PERSON_NAME]" at bounding box center [979, 390] width 88 height 32
